Goal: Navigation & Orientation: Go to known website

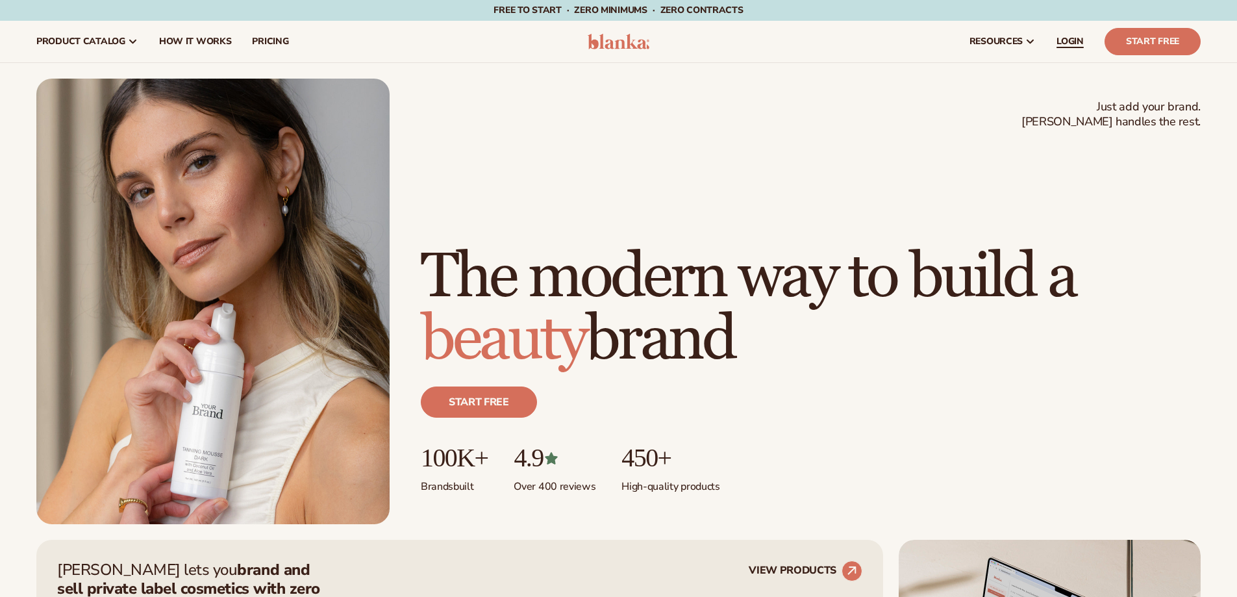
click at [1060, 47] on link "LOGIN" at bounding box center [1070, 42] width 48 height 42
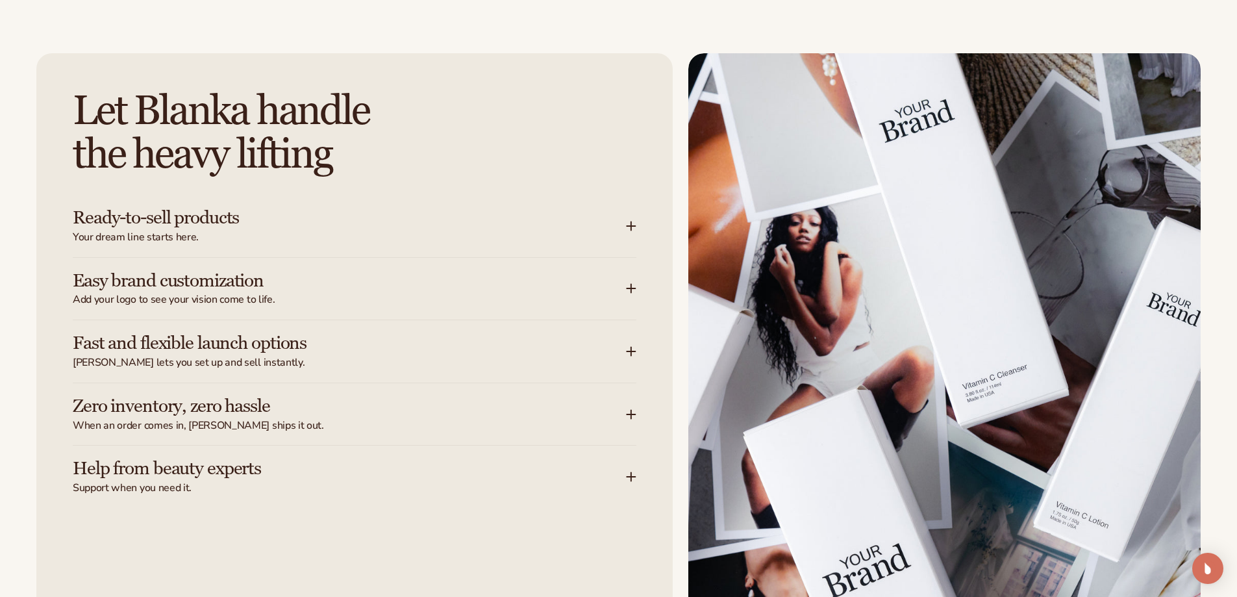
scroll to position [1688, 0]
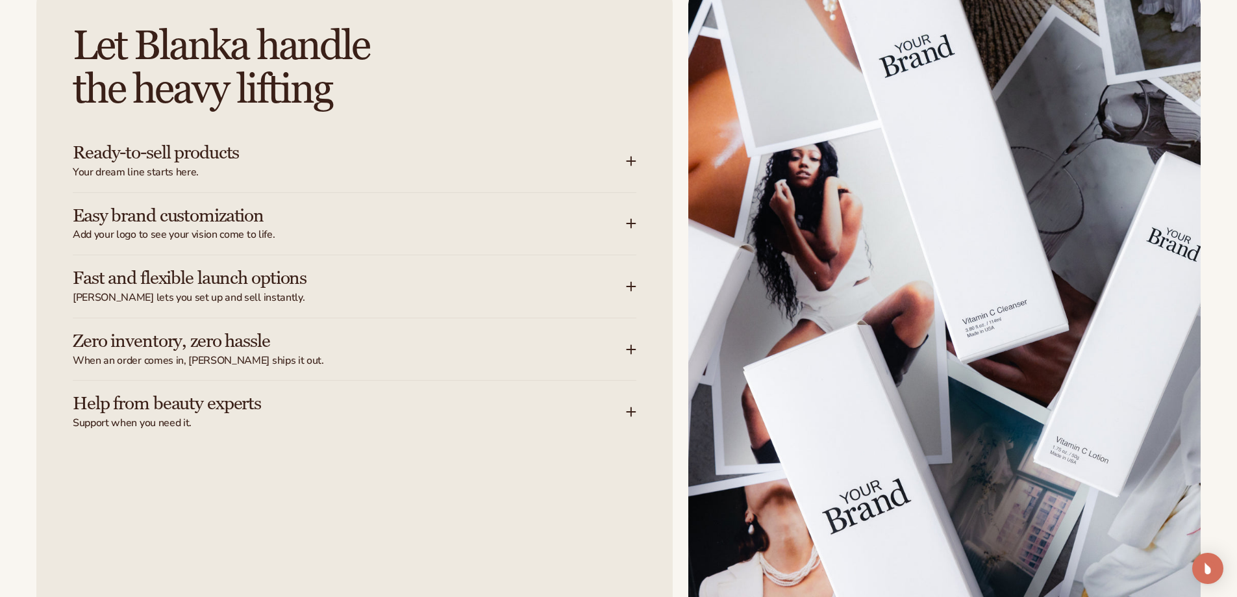
click at [634, 349] on icon at bounding box center [631, 349] width 8 height 0
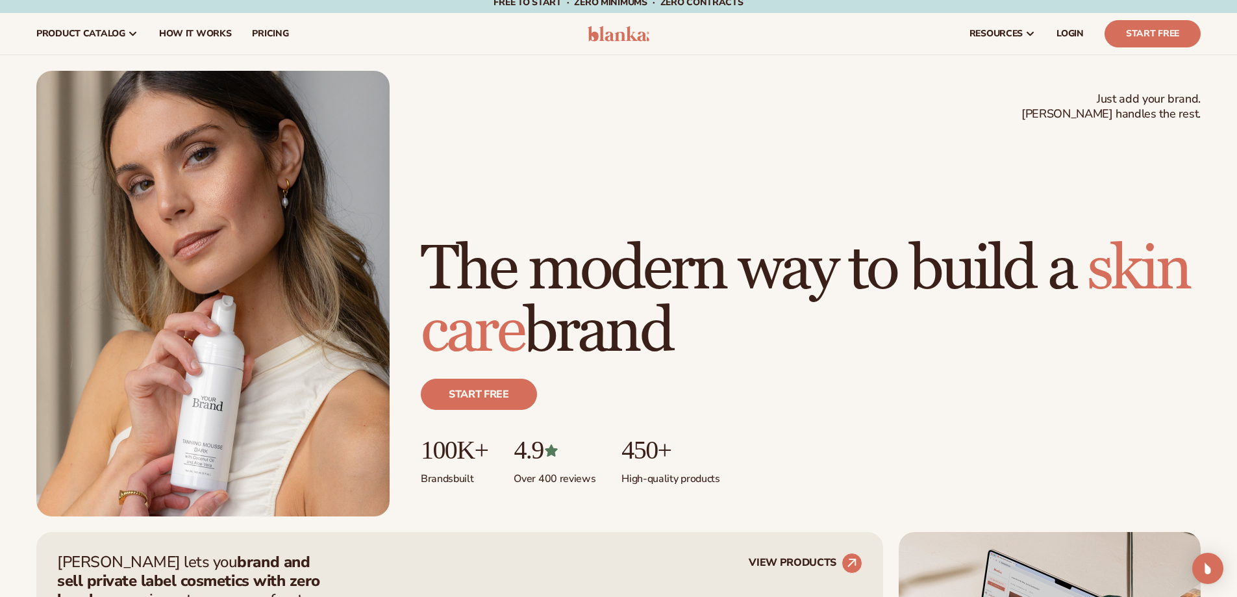
scroll to position [0, 0]
